Goal: Find specific page/section: Find specific page/section

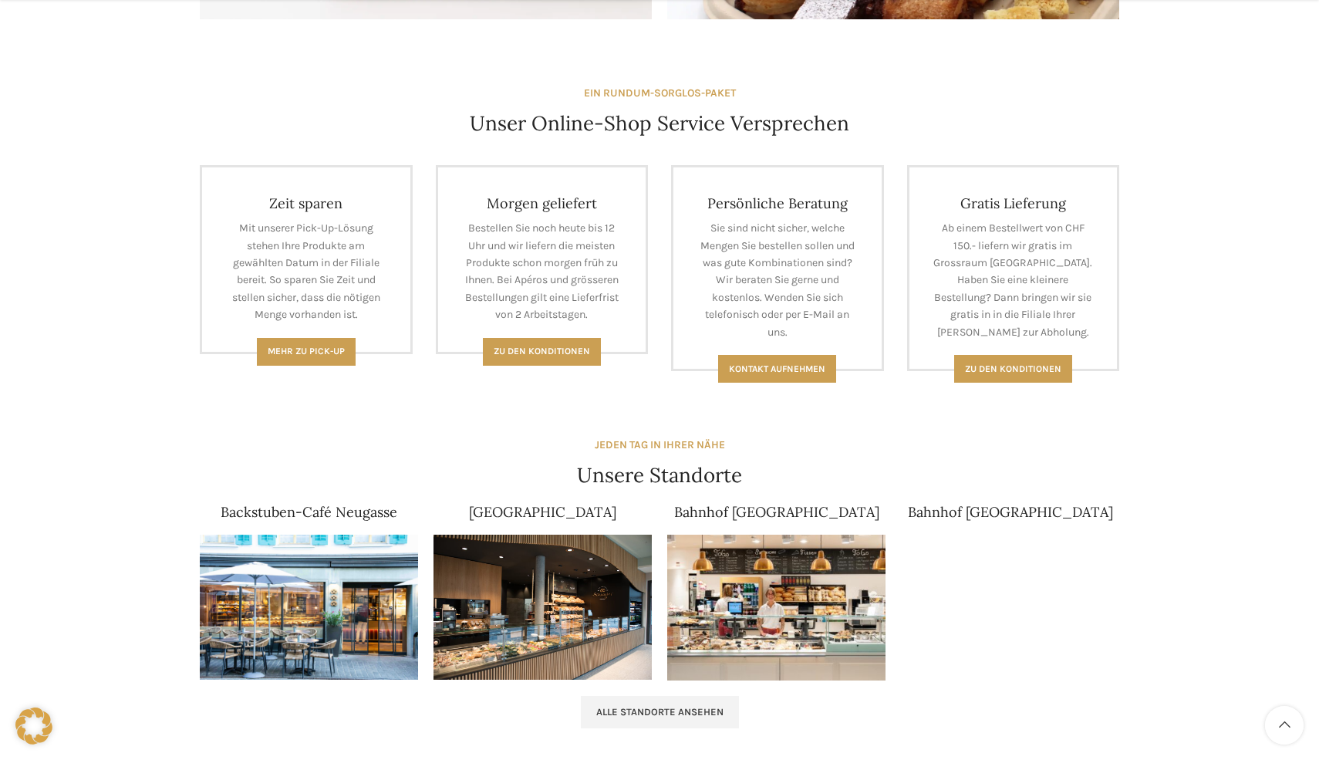
scroll to position [576, 0]
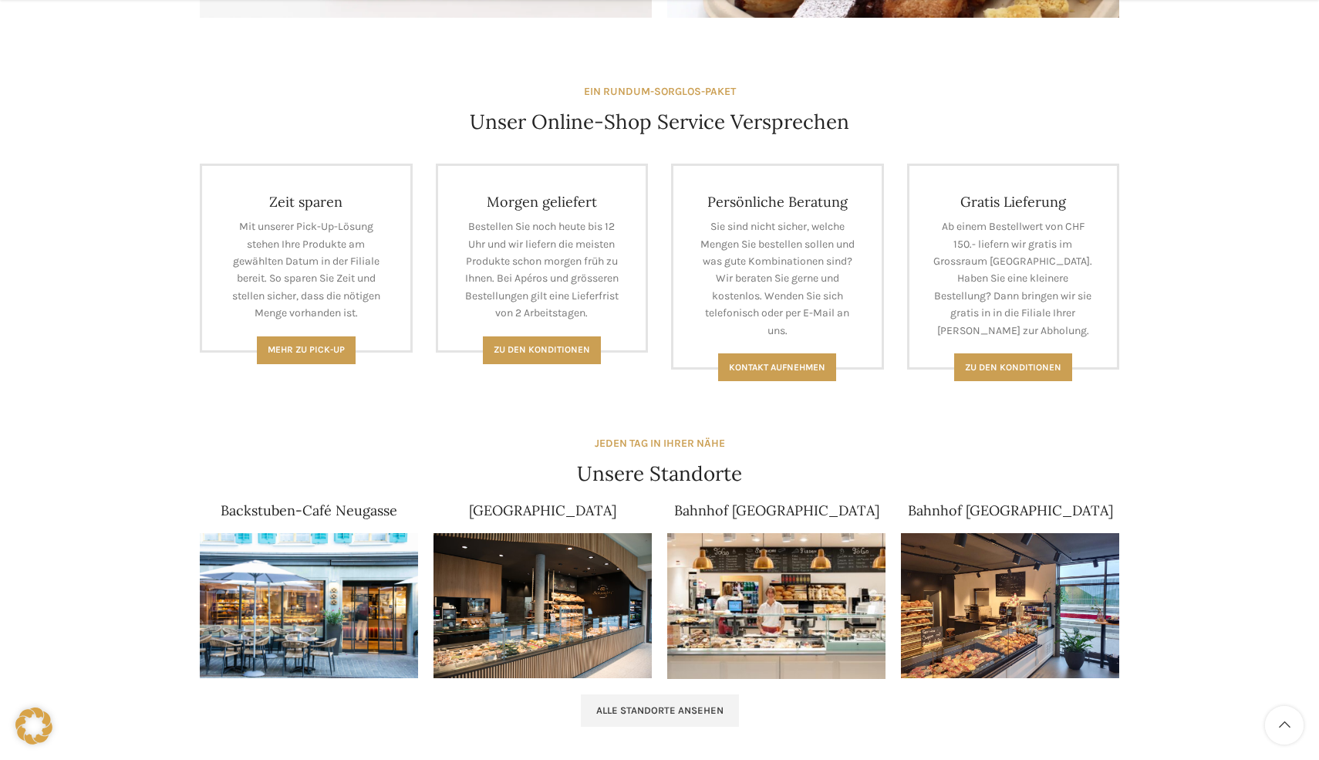
click at [586, 576] on img at bounding box center [543, 606] width 218 height 146
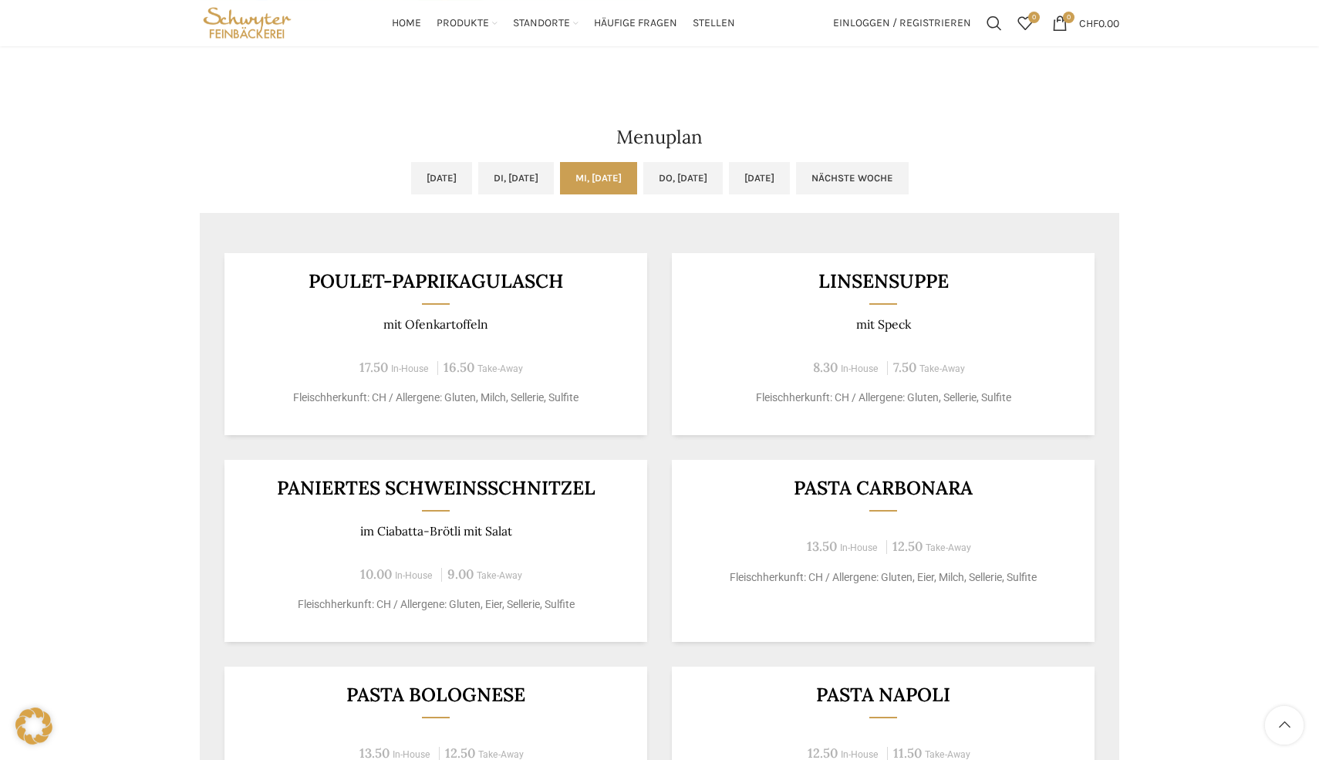
scroll to position [846, 0]
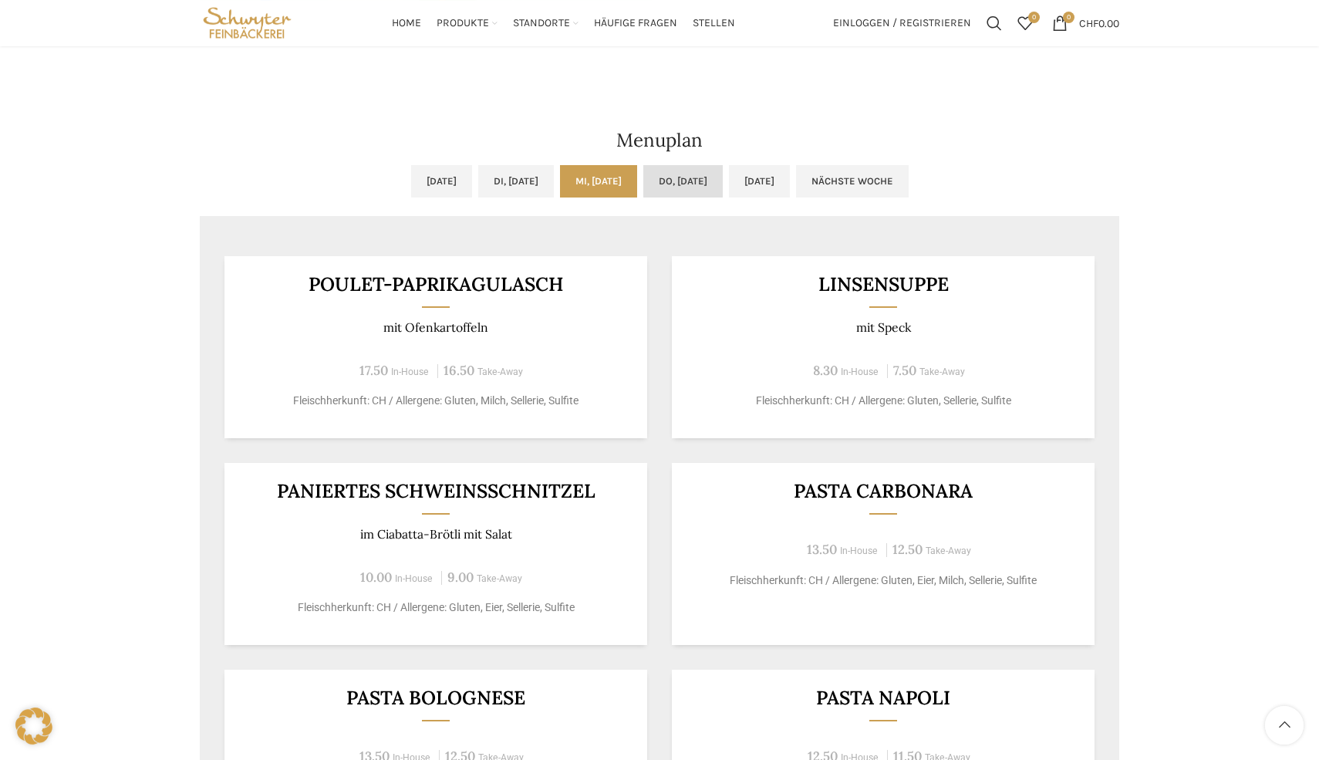
click at [691, 181] on link "Do, 25.09.2025" at bounding box center [683, 181] width 79 height 32
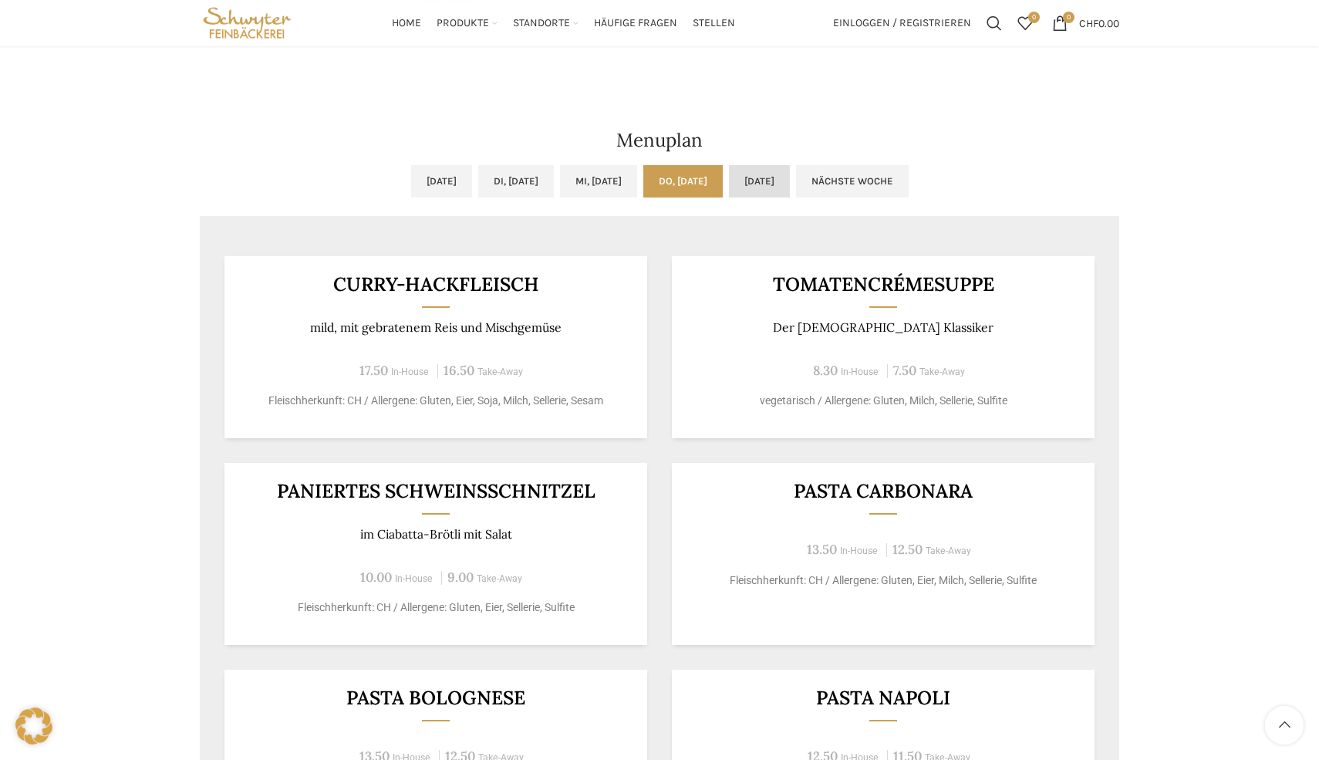
click at [777, 184] on link "Fr, 26.09.2025" at bounding box center [759, 181] width 61 height 32
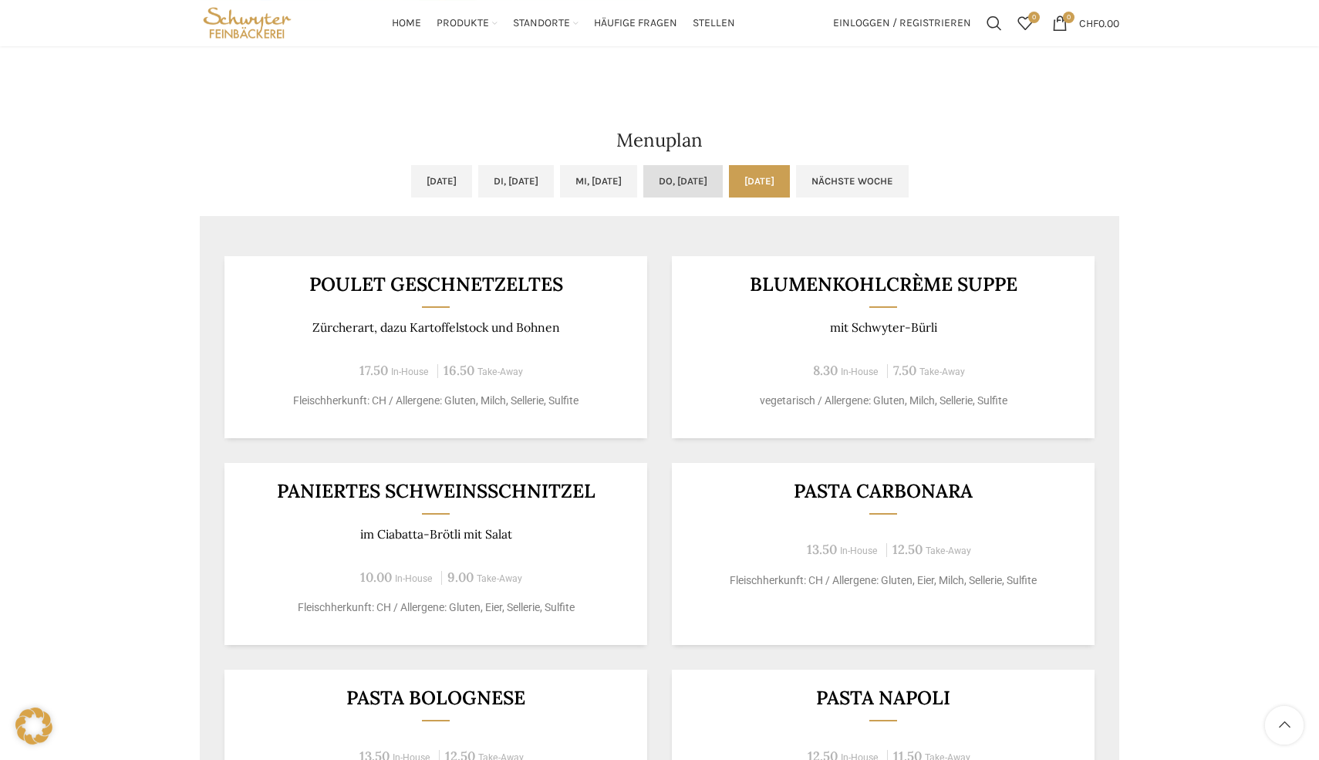
click at [720, 171] on link "Do, 25.09.2025" at bounding box center [683, 181] width 79 height 32
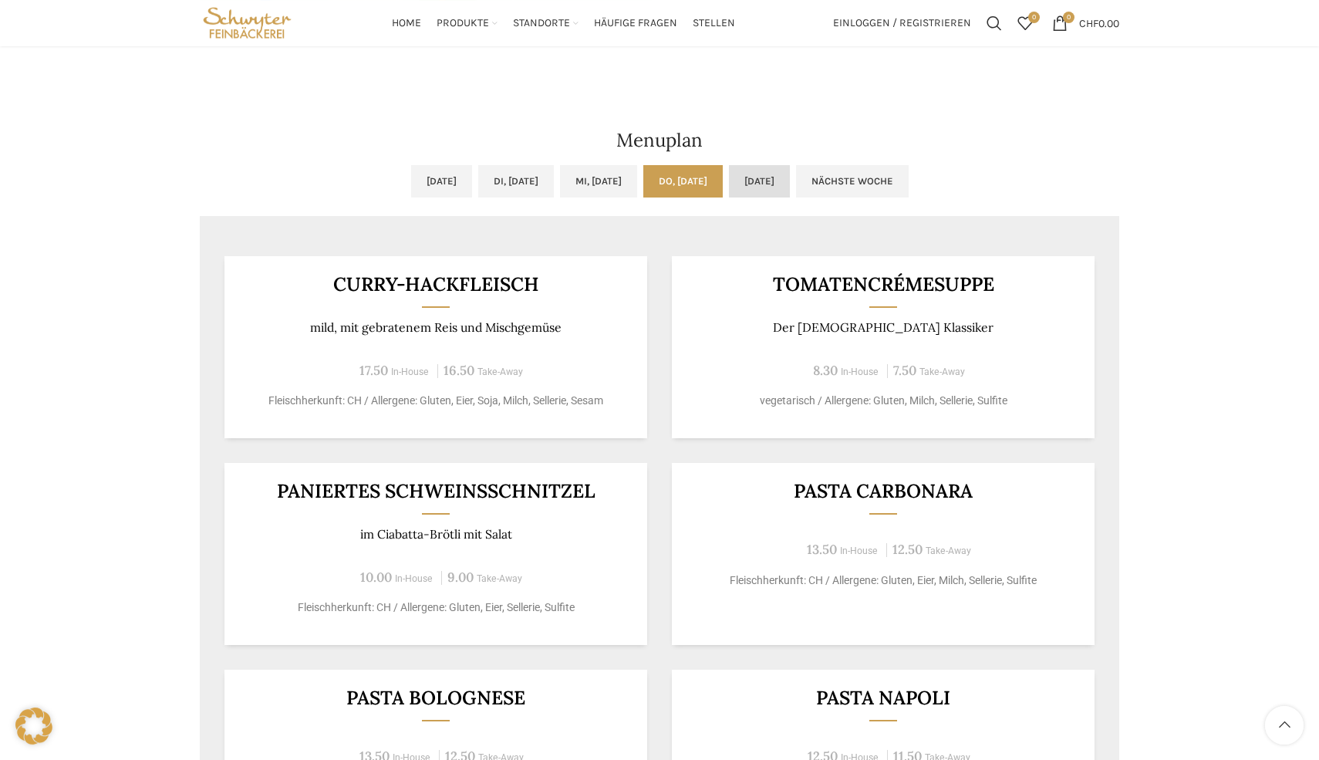
click at [790, 183] on link "Fr, 26.09.2025" at bounding box center [759, 181] width 61 height 32
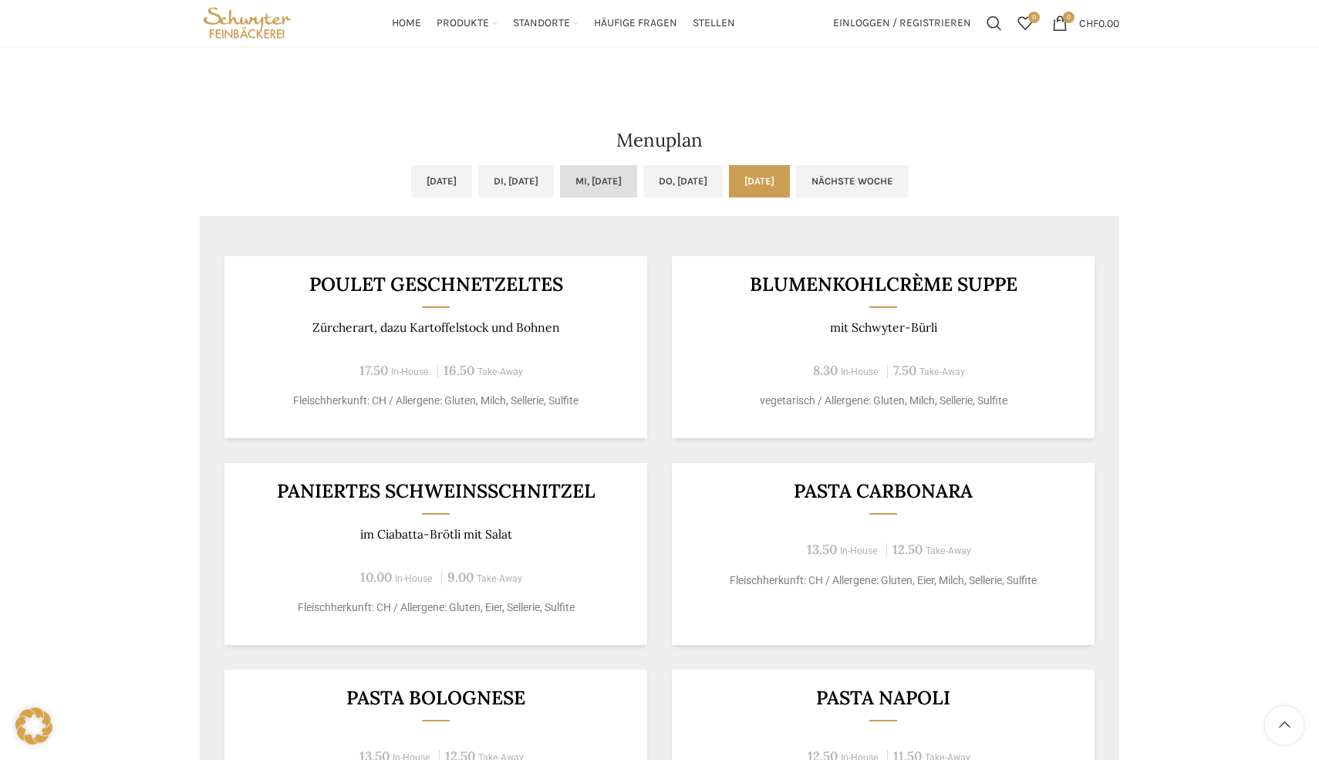
click at [613, 181] on link "Mi, 24.09.2025" at bounding box center [598, 181] width 77 height 32
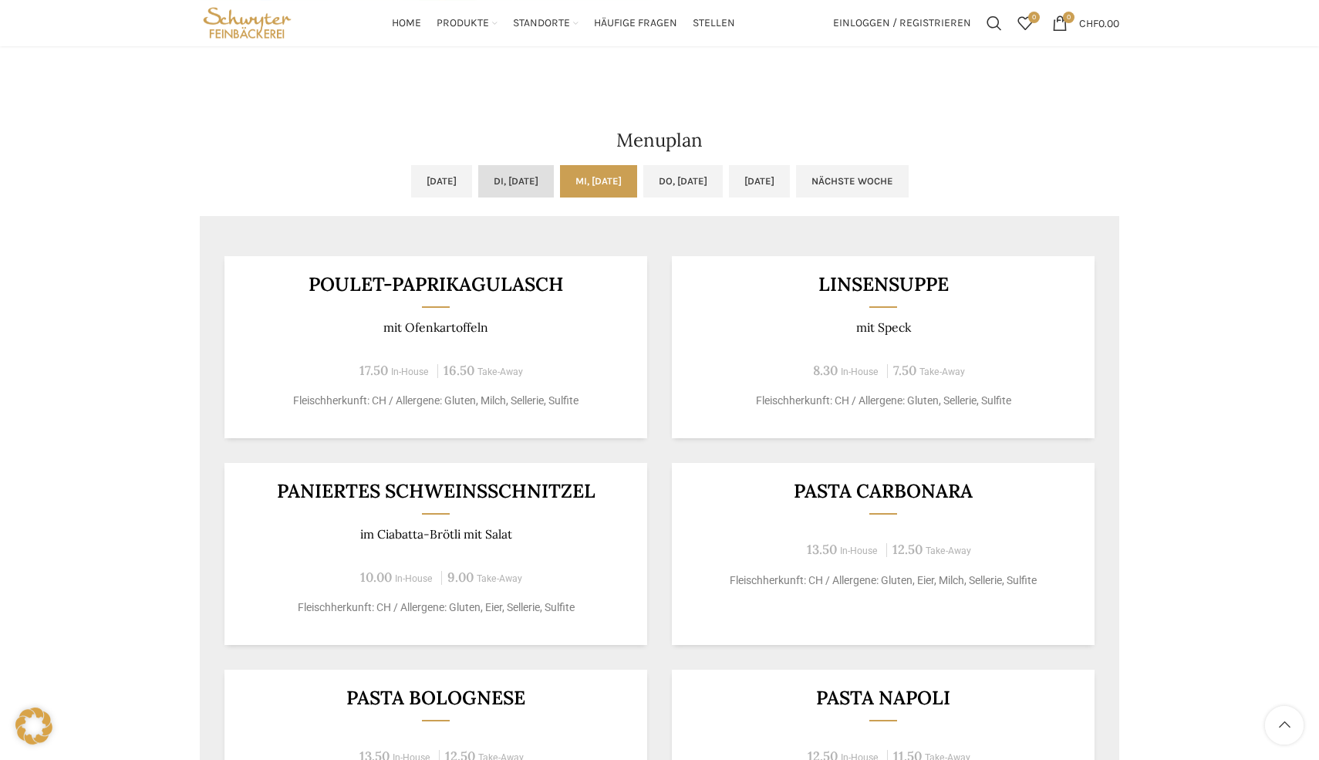
click at [524, 181] on link "Di, 23.09.2025" at bounding box center [516, 181] width 76 height 32
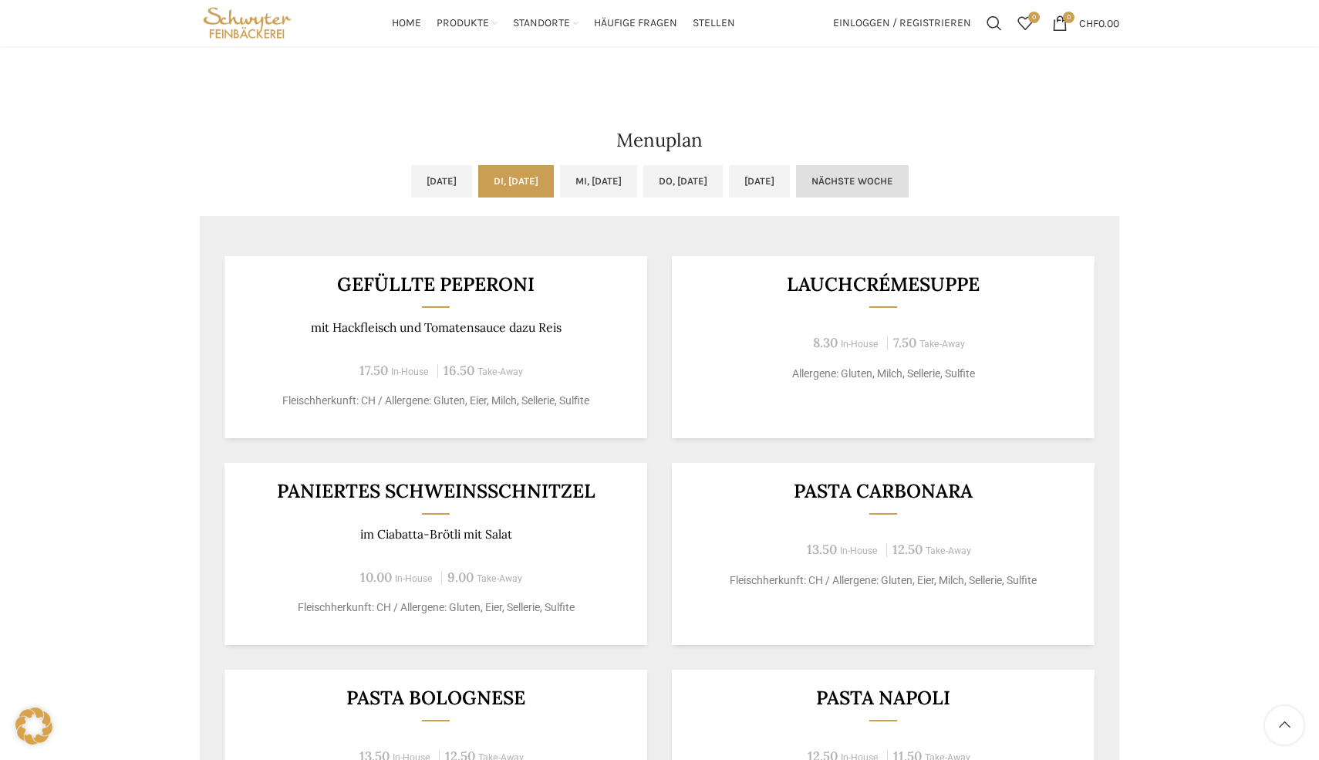
click at [909, 188] on link "Nächste Woche" at bounding box center [852, 181] width 113 height 32
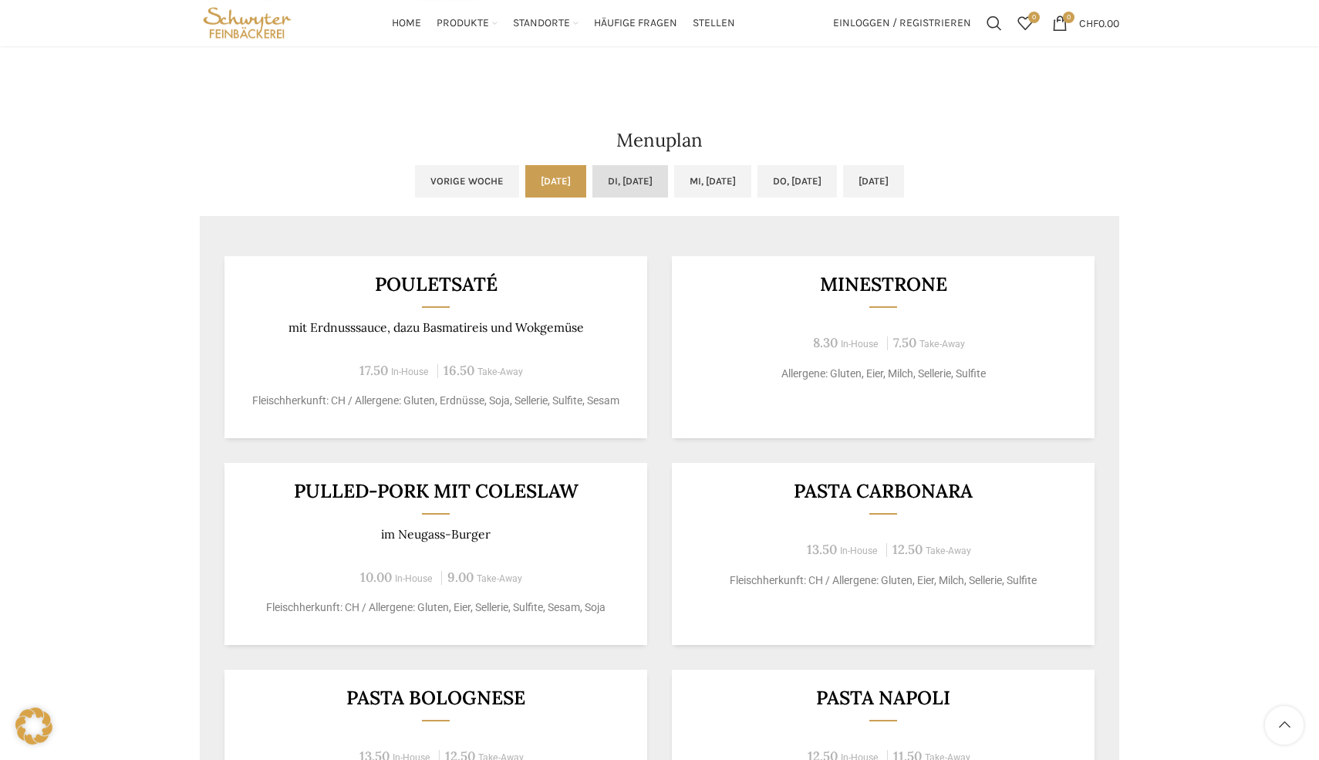
click at [593, 186] on link "Di, 30.09.2025" at bounding box center [631, 181] width 76 height 32
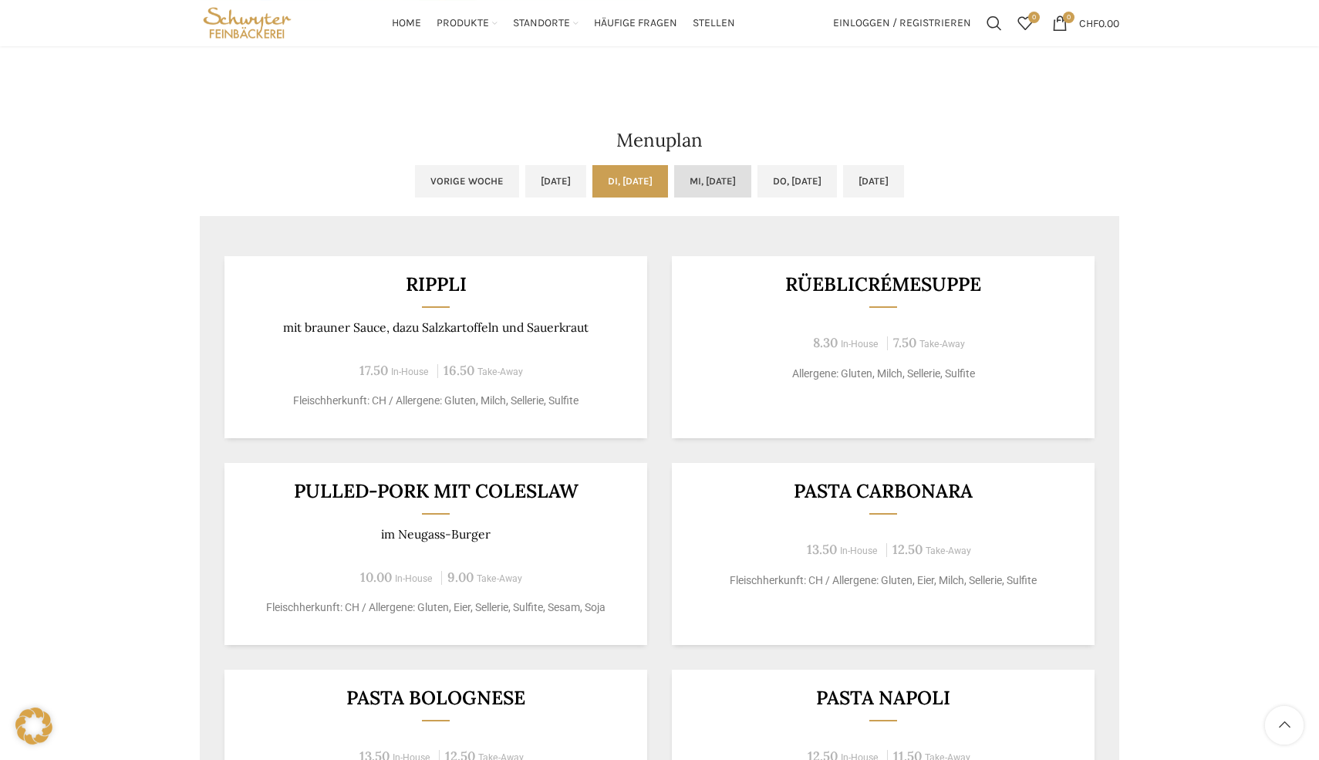
click at [714, 181] on link "Mi, 01.10.2025" at bounding box center [712, 181] width 77 height 32
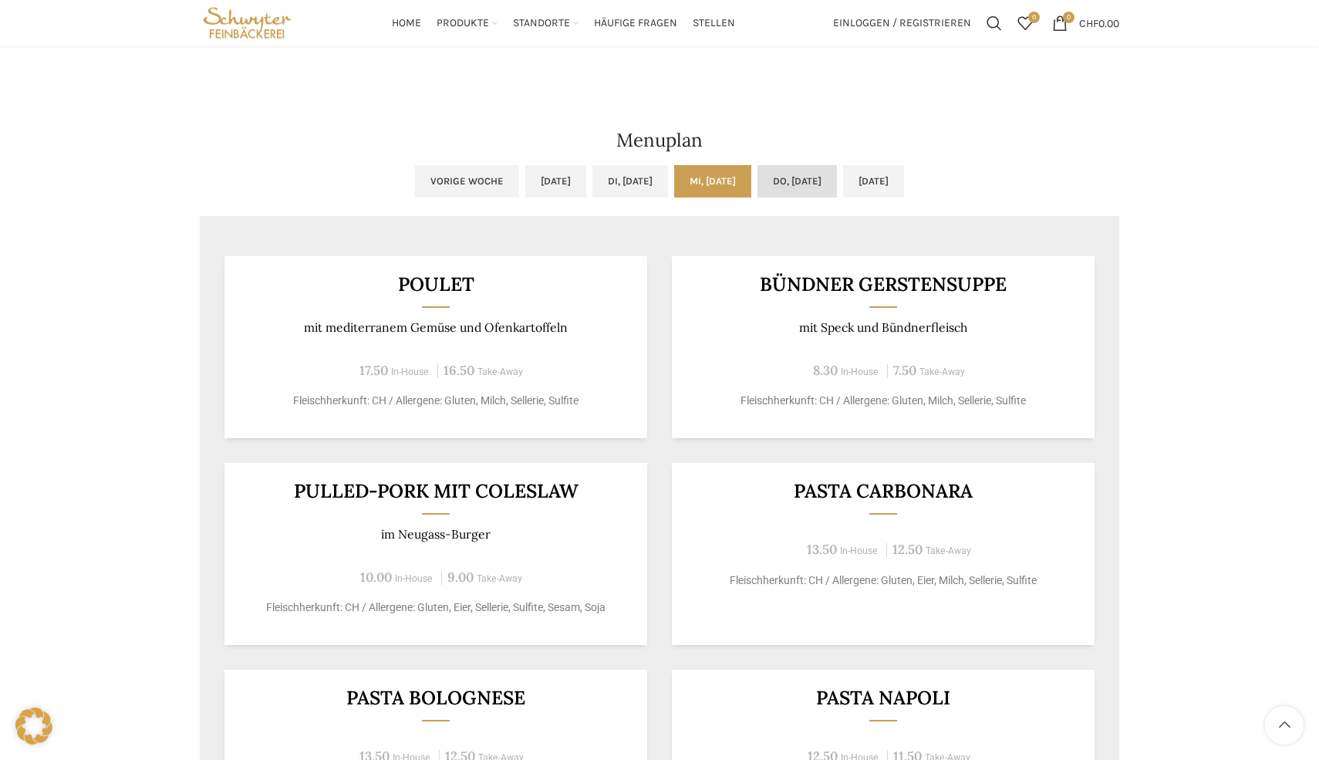
click at [814, 191] on link "Do, 02.10.2025" at bounding box center [797, 181] width 79 height 32
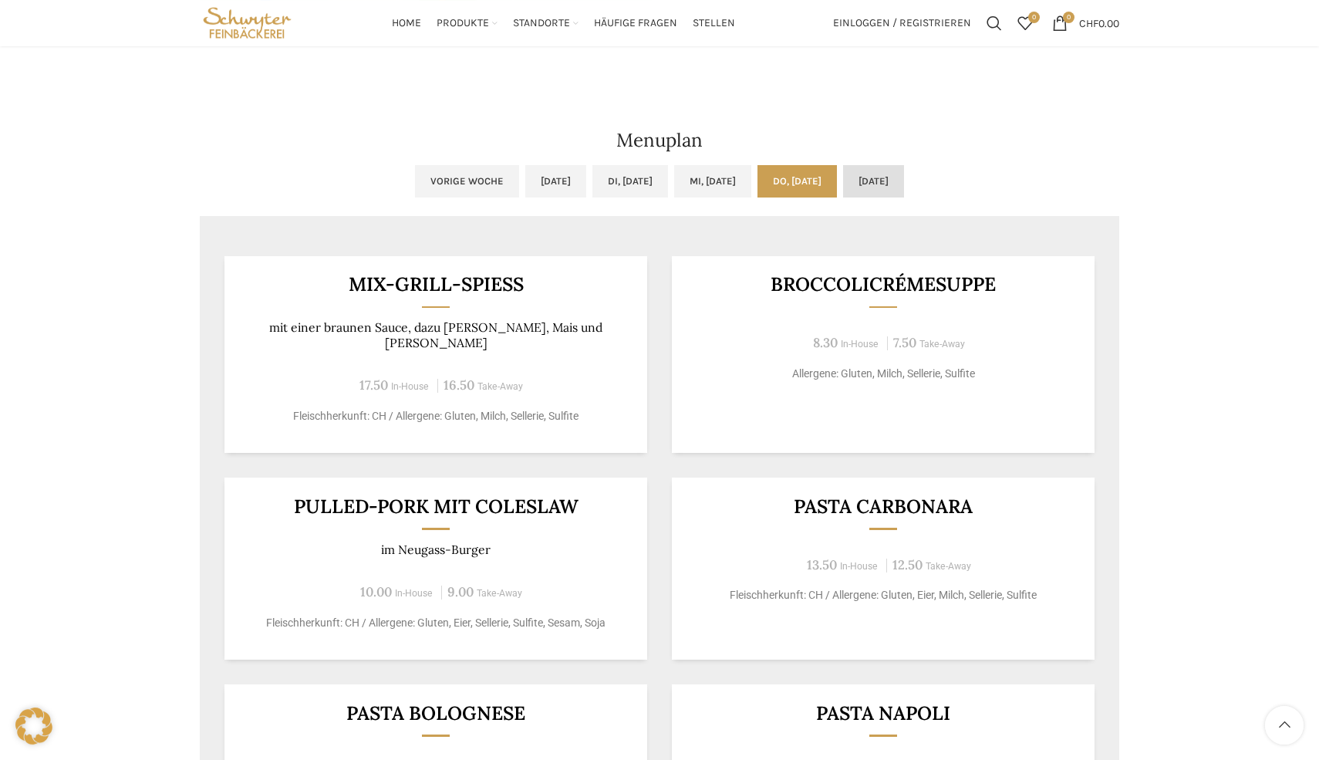
click at [904, 182] on link "Fr, 03.10.2025" at bounding box center [873, 181] width 61 height 32
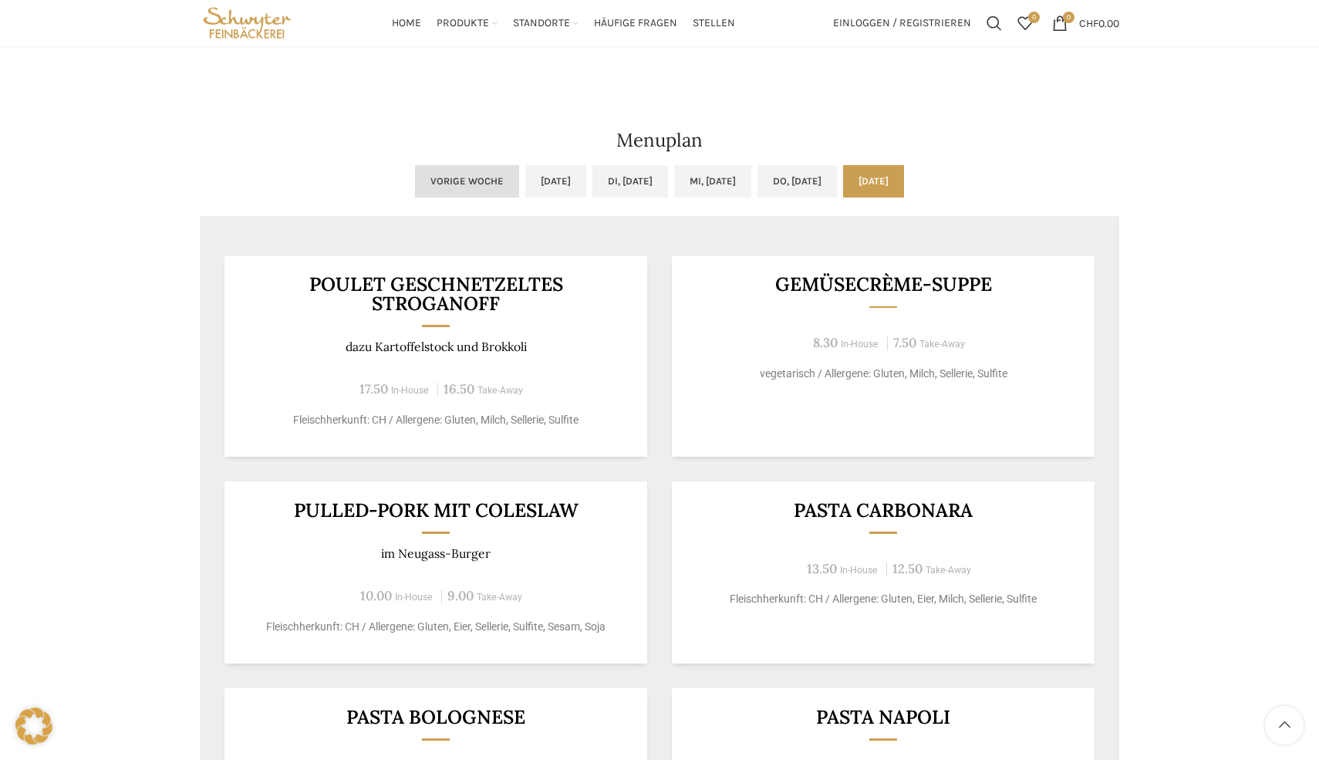
click at [415, 192] on link "Vorige Woche" at bounding box center [467, 181] width 104 height 32
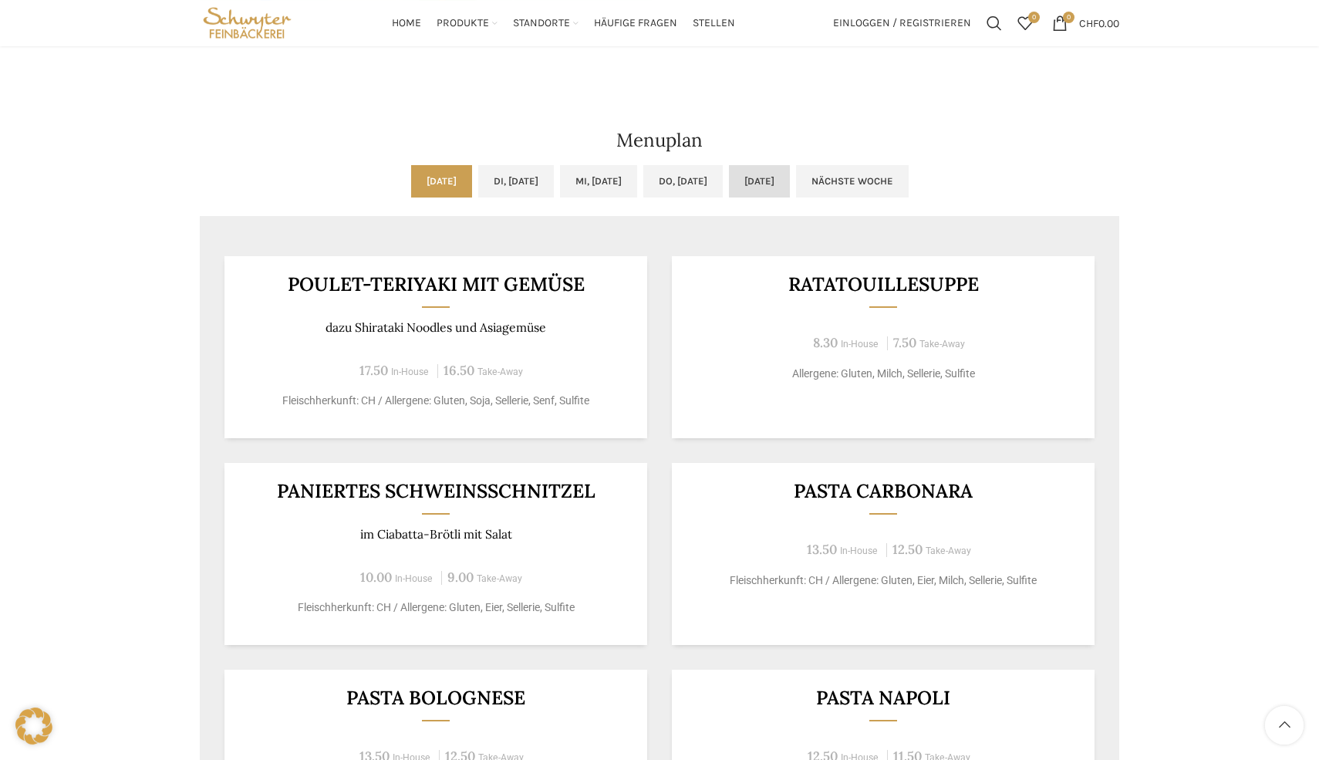
click at [790, 193] on link "Fr, 26.09.2025" at bounding box center [759, 181] width 61 height 32
